Goal: Transaction & Acquisition: Purchase product/service

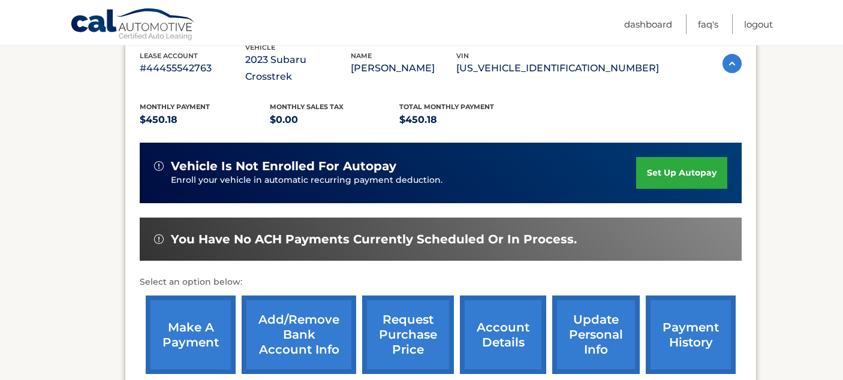
scroll to position [233, 0]
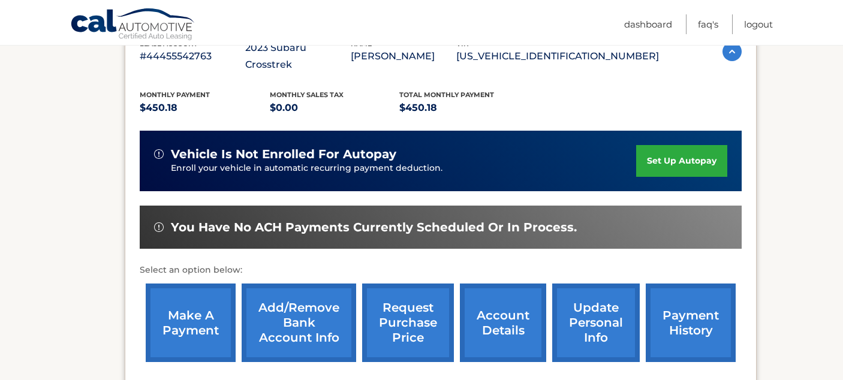
click at [222, 302] on link "make a payment" at bounding box center [191, 323] width 90 height 79
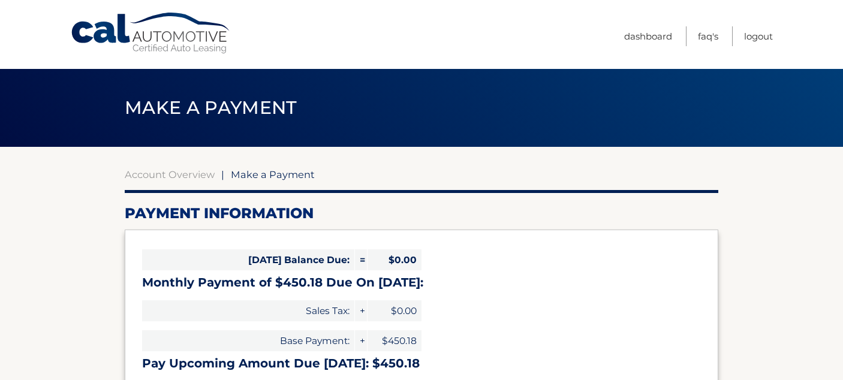
select select "ZDk4NmY4ZTgtNWE5Yi00MjI5LWEzMjQtZThmMDJlNmU4NjIz"
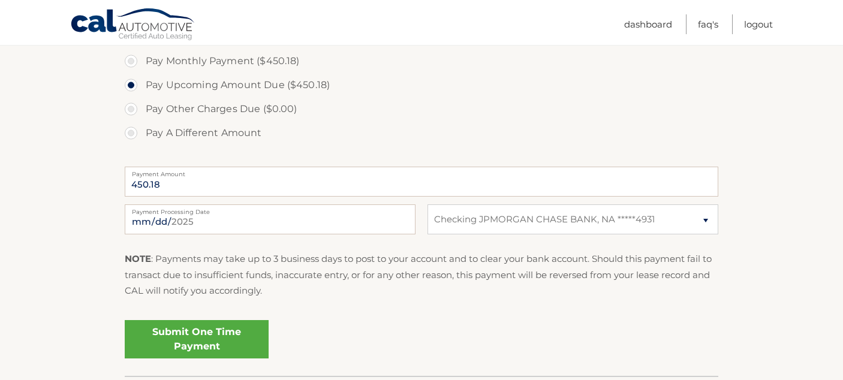
scroll to position [394, 0]
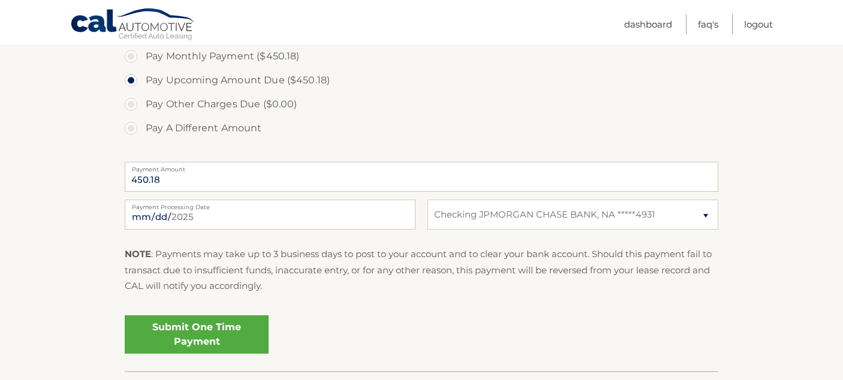
click at [230, 56] on label "Pay Monthly Payment ($450.18)" at bounding box center [422, 56] width 594 height 24
click at [141, 56] on input "Pay Monthly Payment ($450.18)" at bounding box center [135, 53] width 12 height 19
radio input "true"
click at [203, 85] on label "Pay Upcoming Amount Due ($450.18)" at bounding box center [422, 80] width 594 height 24
click at [141, 85] on input "Pay Upcoming Amount Due ($450.18)" at bounding box center [135, 77] width 12 height 19
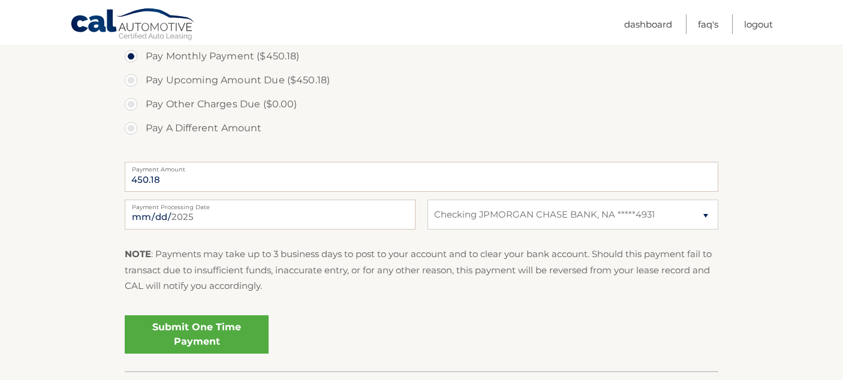
radio input "true"
click at [227, 326] on link "Submit One Time Payment" at bounding box center [197, 334] width 144 height 38
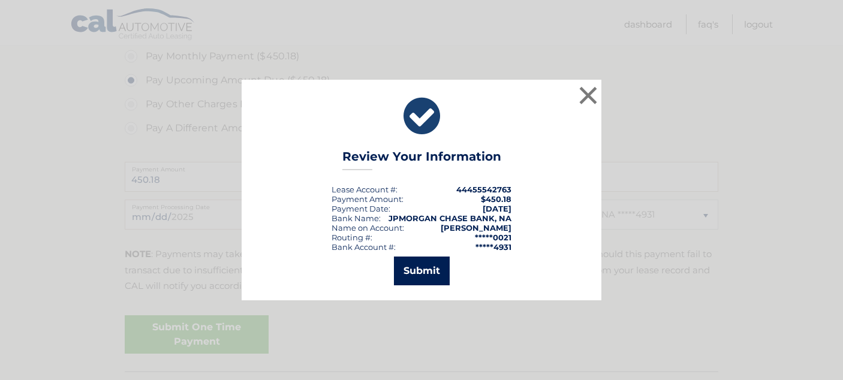
click at [427, 276] on button "Submit" at bounding box center [422, 271] width 56 height 29
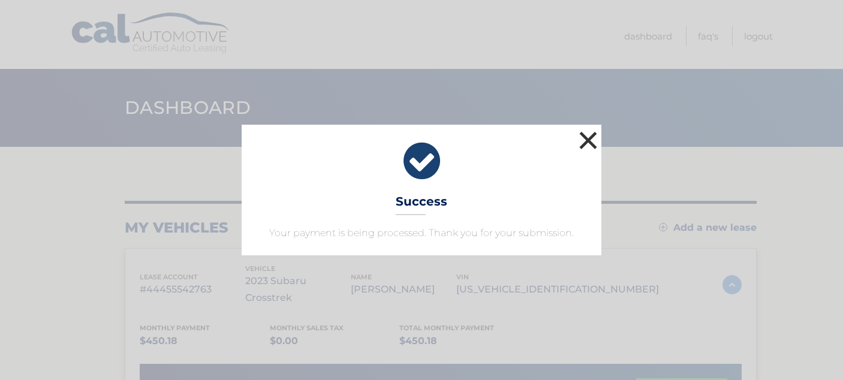
click at [591, 139] on button "×" at bounding box center [588, 140] width 24 height 24
